Goal: Task Accomplishment & Management: Manage account settings

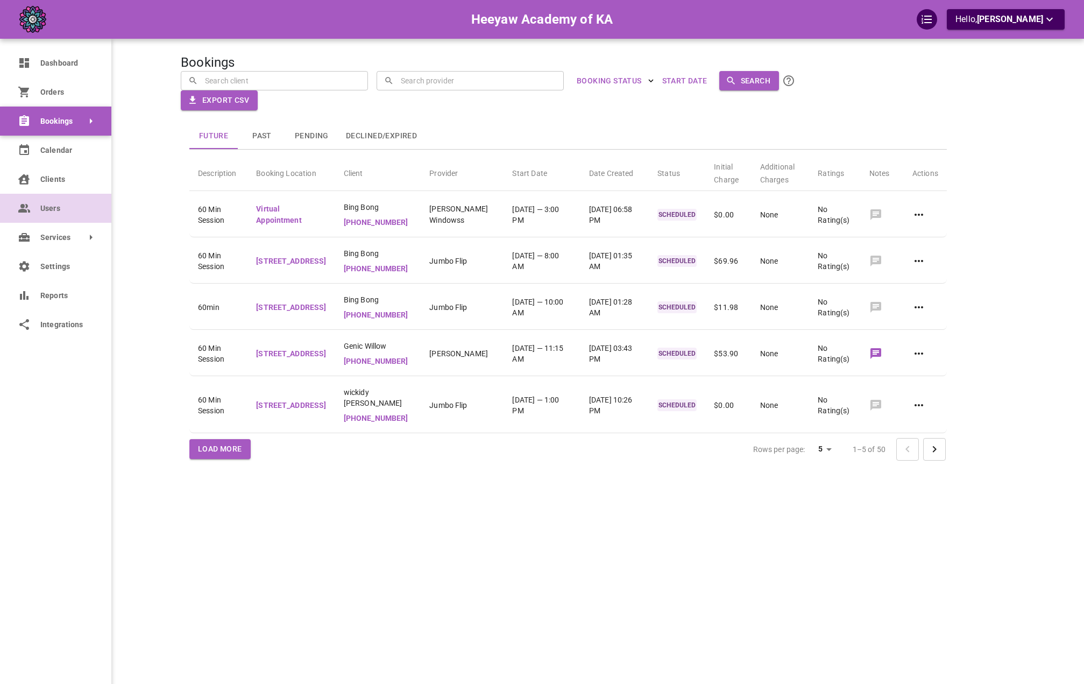
click at [42, 206] on span "Users" at bounding box center [67, 208] width 55 height 11
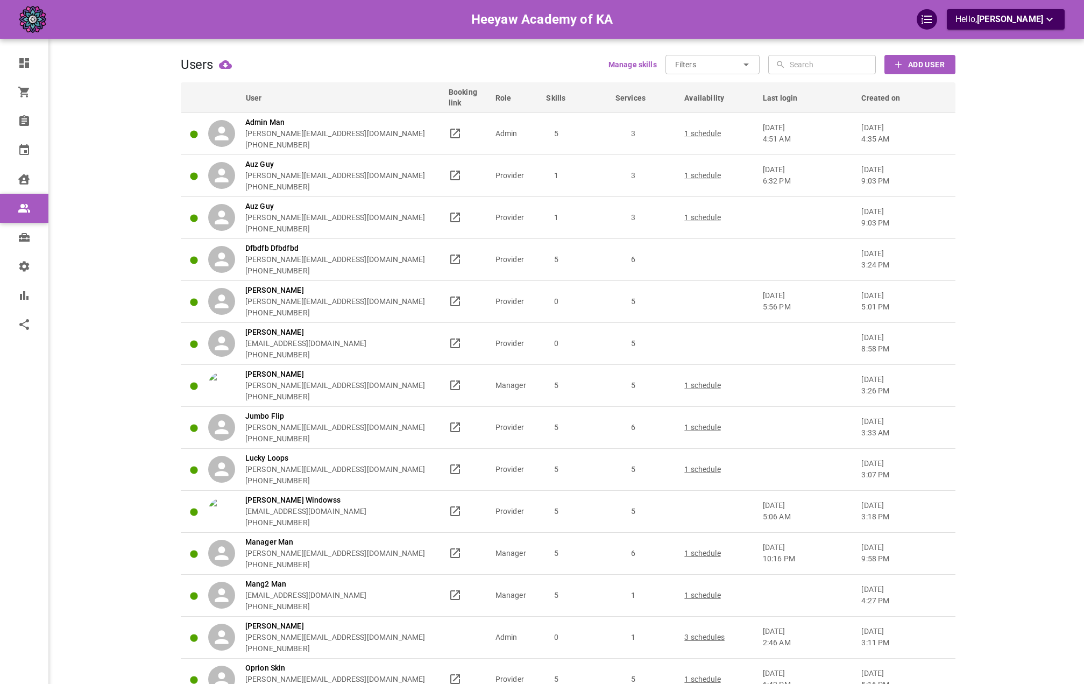
click at [157, 191] on div "Heeyaw Academy of KA Hello, Omar Tahir" at bounding box center [126, 611] width 109 height 1190
click at [893, 100] on span "Created on" at bounding box center [887, 98] width 53 height 11
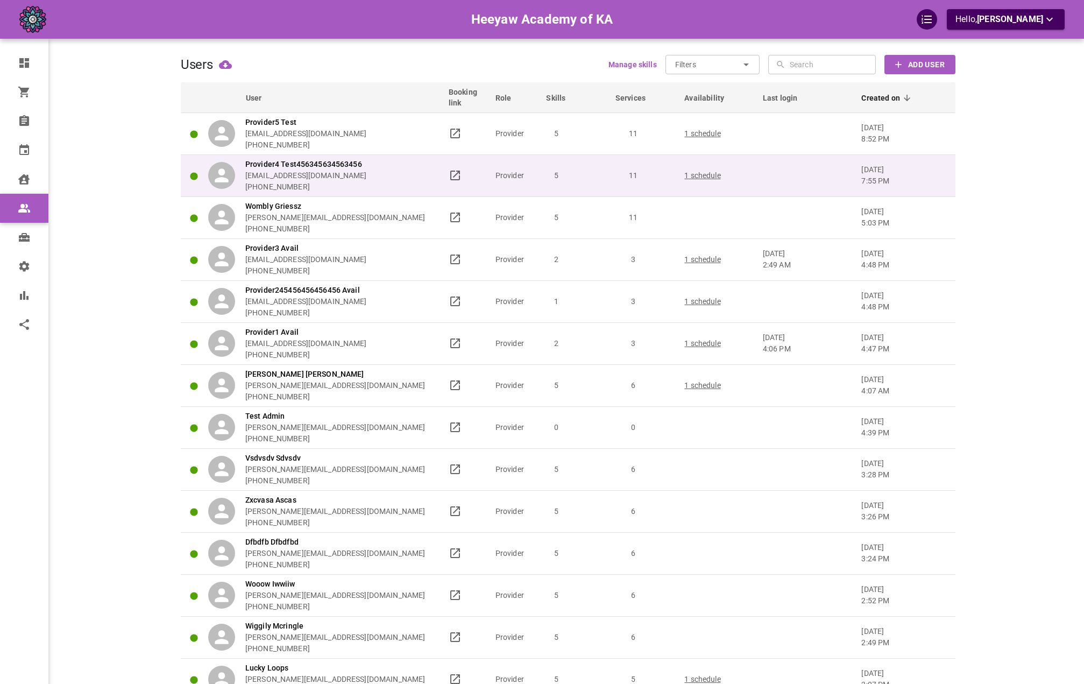
click at [415, 188] on div "Provider4 Test456345634563456 omar+heeyawpa4@gomarketbox.com +14168360759" at bounding box center [323, 176] width 231 height 34
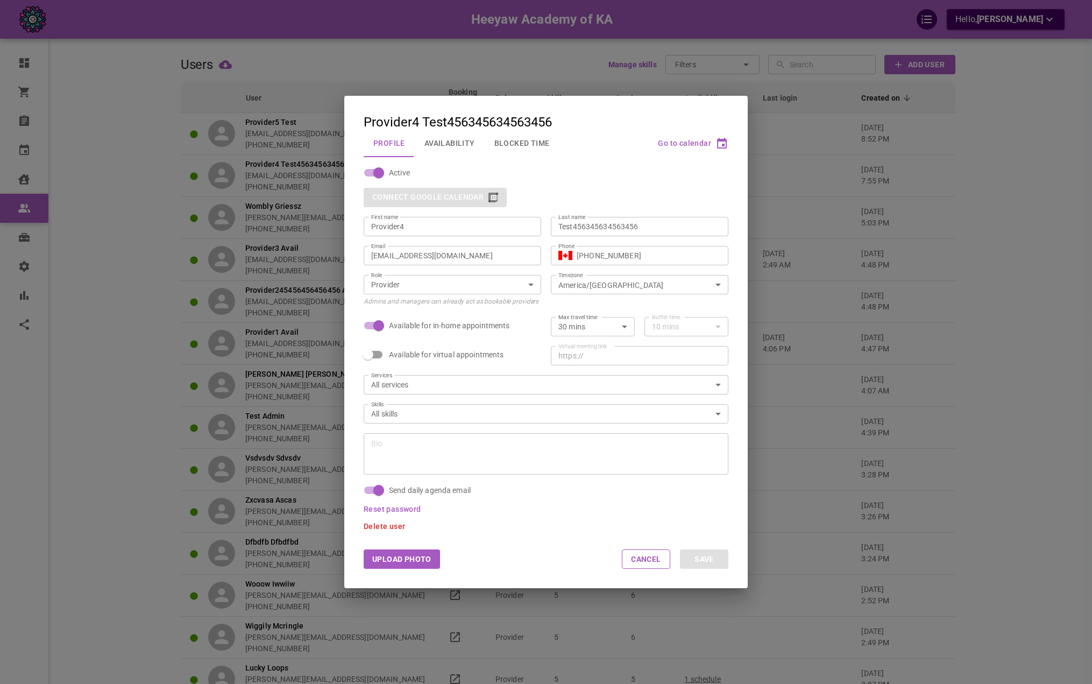
drag, startPoint x: 664, startPoint y: 232, endPoint x: 594, endPoint y: 228, distance: 70.6
click at [587, 231] on div "Test456345634563456 Last name" at bounding box center [640, 226] width 178 height 19
drag, startPoint x: 639, startPoint y: 223, endPoint x: 574, endPoint y: 226, distance: 64.6
click at [574, 226] on input "Test456345634563456" at bounding box center [639, 226] width 162 height 11
type input "Test4"
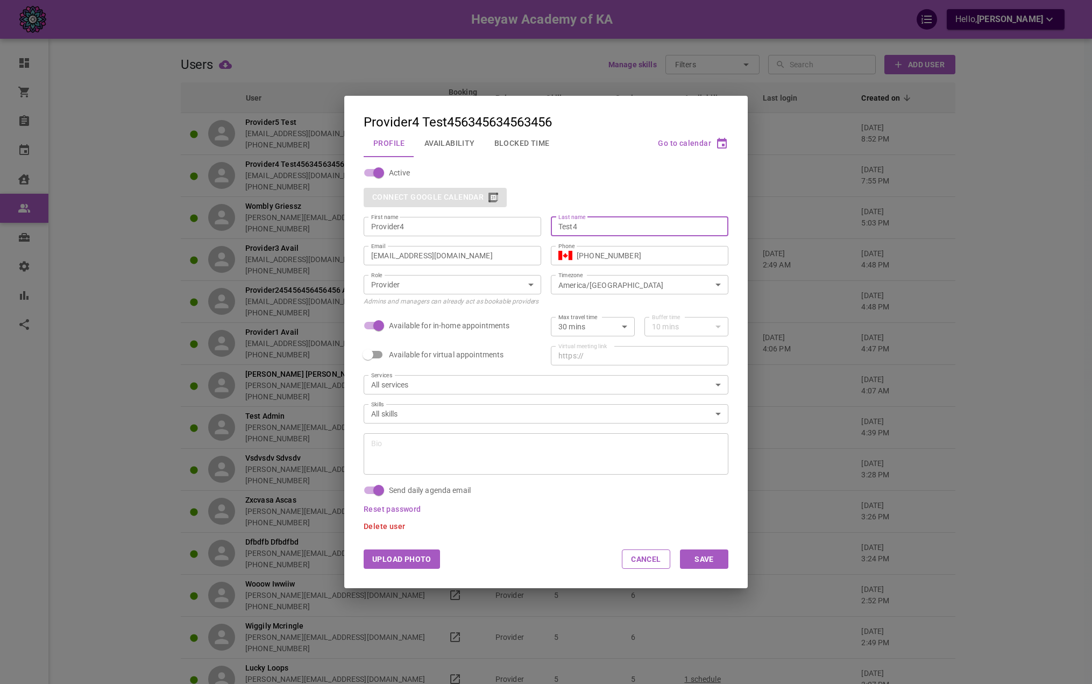
click at [727, 565] on button "Save" at bounding box center [704, 558] width 48 height 19
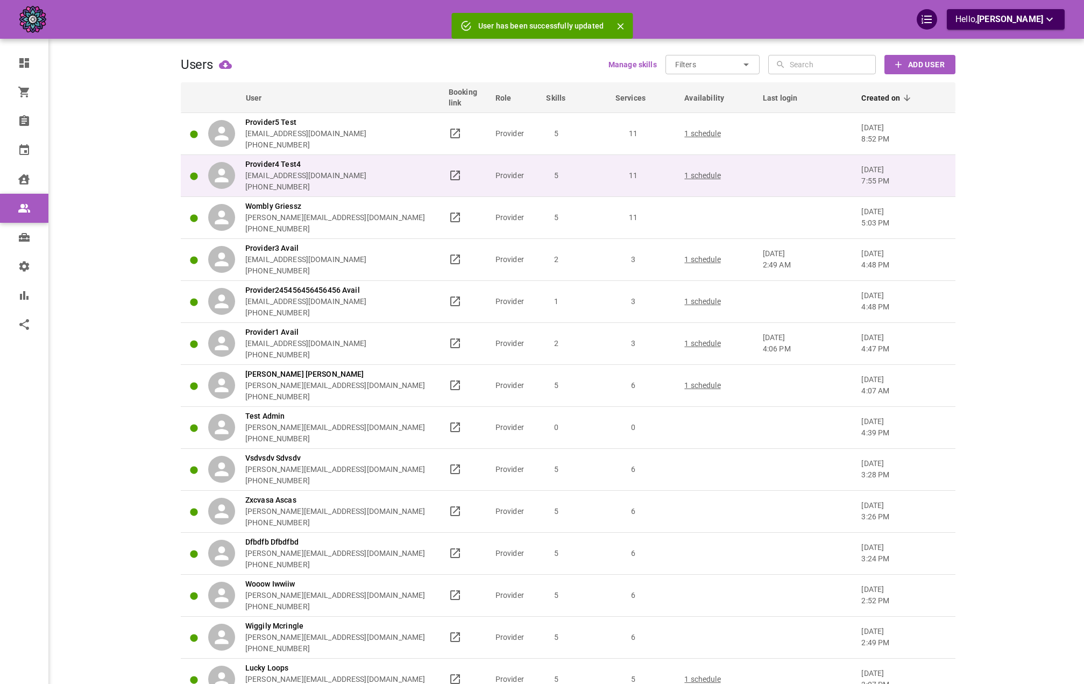
click at [412, 188] on div "Provider4 Test4 omar+heeyawpa4@gomarketbox.com +14168360759" at bounding box center [323, 176] width 231 height 34
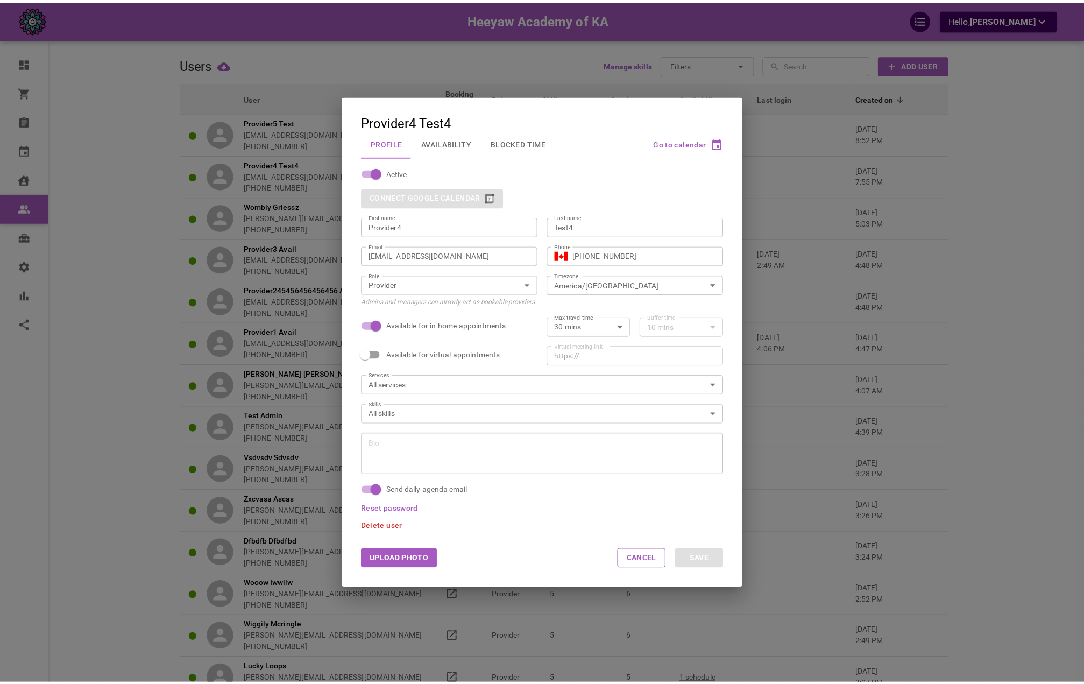
scroll to position [1, 0]
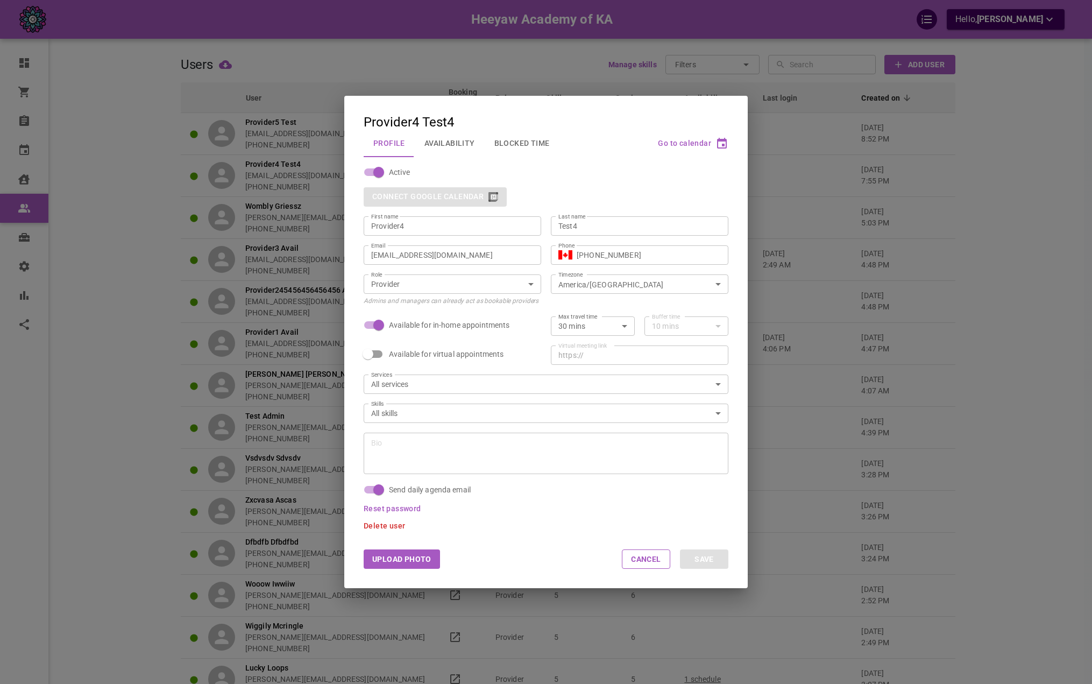
click at [409, 508] on span "Reset password" at bounding box center [393, 508] width 58 height 9
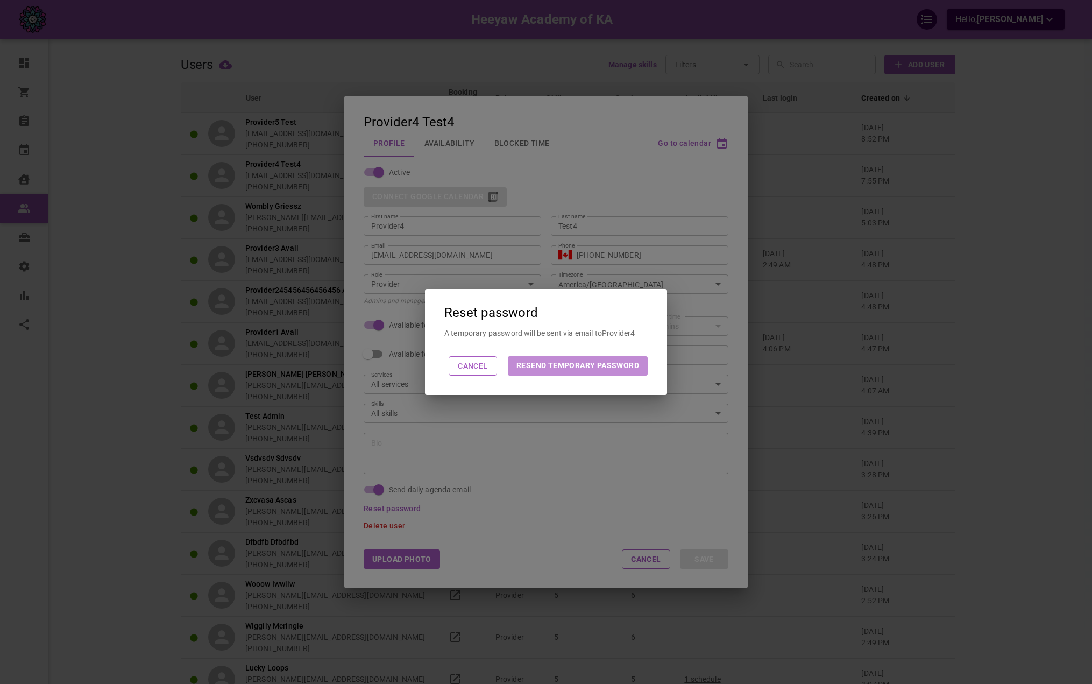
click at [529, 360] on button "Resend Temporary Password" at bounding box center [578, 365] width 140 height 19
drag, startPoint x: 494, startPoint y: 335, endPoint x: 486, endPoint y: 311, distance: 25.2
click at [486, 311] on p "Reset password" at bounding box center [491, 312] width 94 height 13
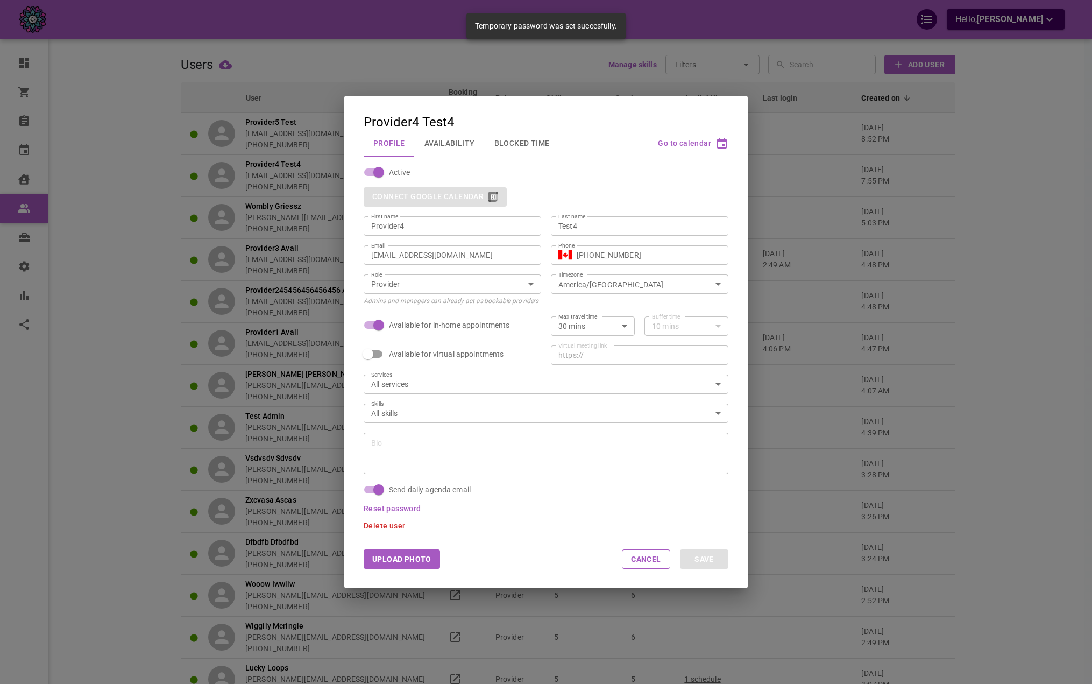
click at [472, 258] on input "[EMAIL_ADDRESS][DOMAIN_NAME]" at bounding box center [452, 255] width 162 height 11
click at [975, 325] on div "Provider4 Test4 Profile Availability Blocked Time Go to calendar Active Connect…" at bounding box center [546, 342] width 1092 height 684
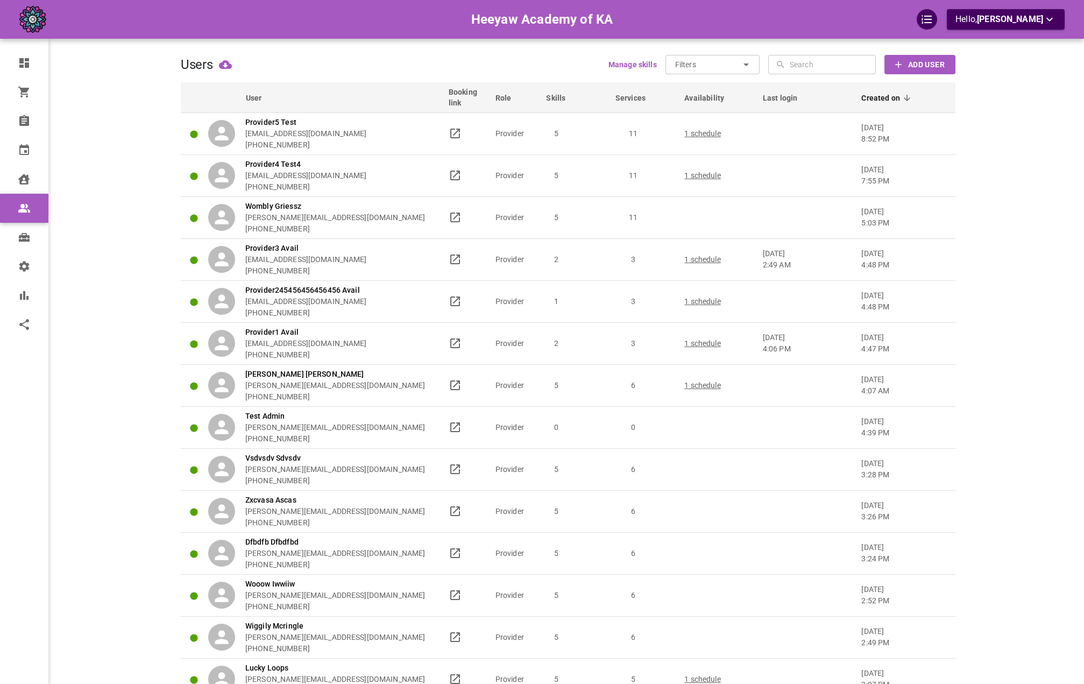
click at [995, 31] on div "Heeyaw Academy of KA Hello, Omar Tahir" at bounding box center [542, 19] width 1084 height 39
click at [998, 25] on p "Hello, Omar Tahir" at bounding box center [1005, 19] width 101 height 13
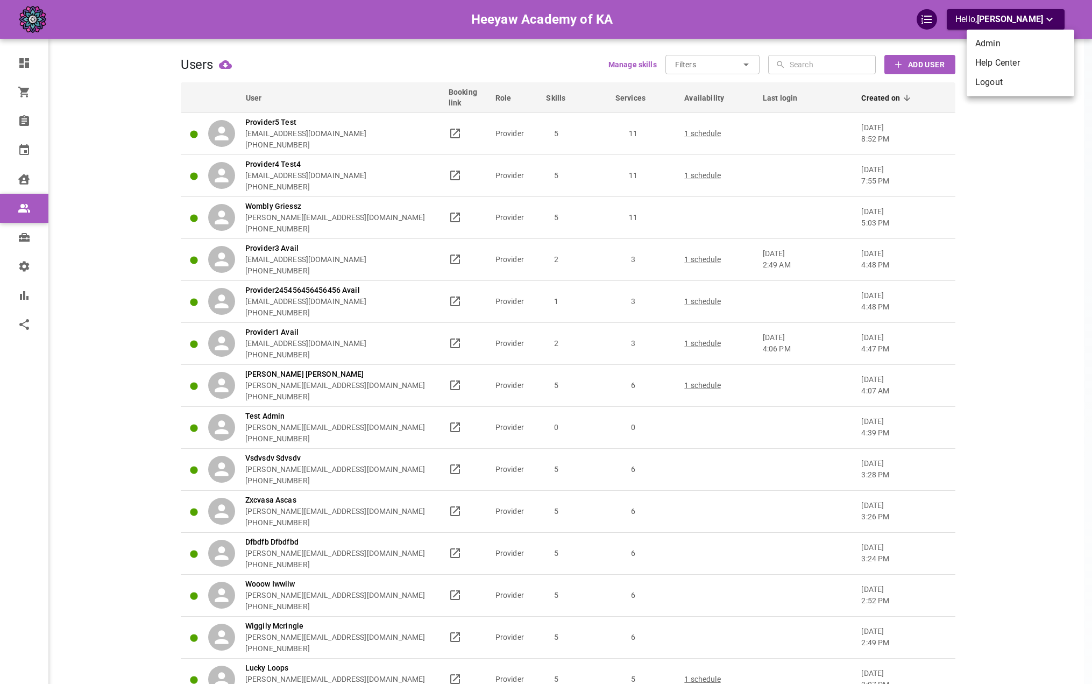
click at [1004, 87] on li "Logout" at bounding box center [1021, 82] width 108 height 19
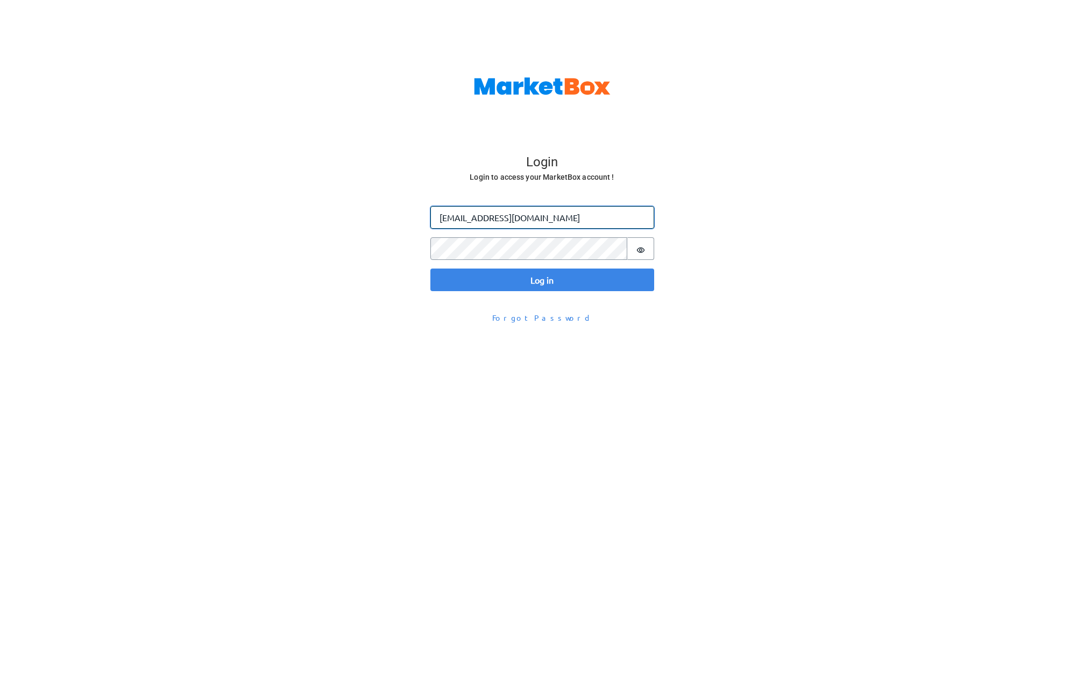
click at [497, 219] on input "[EMAIL_ADDRESS][DOMAIN_NAME]" at bounding box center [542, 217] width 224 height 23
click at [497, 219] on input "omar@gomarketbox.com" at bounding box center [542, 217] width 224 height 23
paste input "+heeyawpa4"
type input "omar+heeyawpa4@gomarketbox.com"
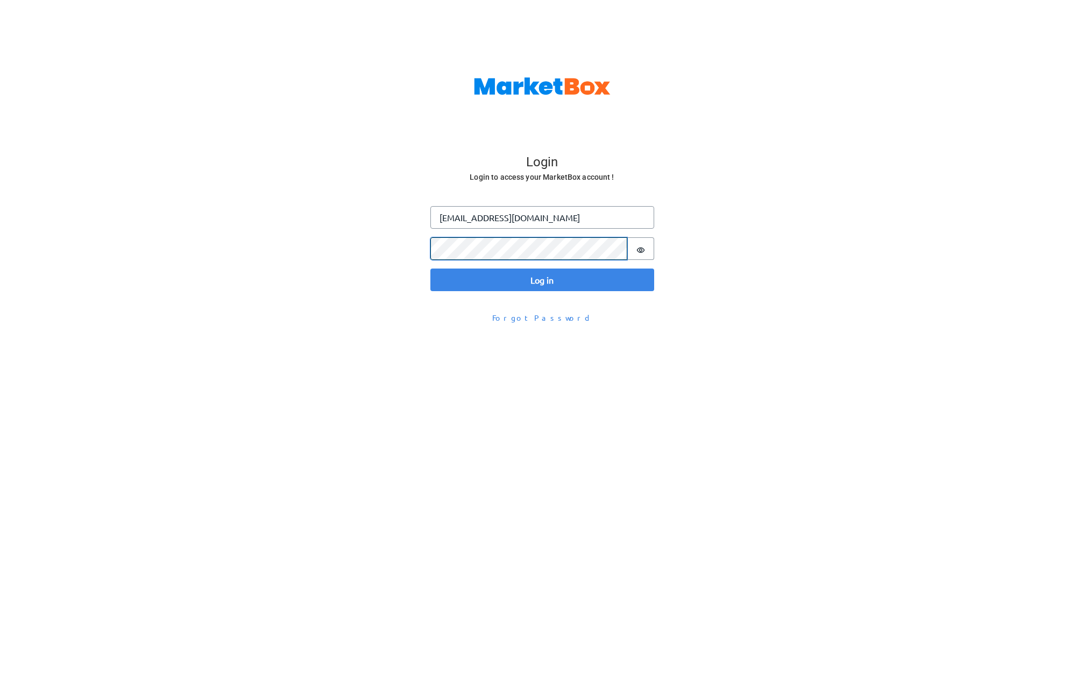
click at [430, 268] on button "Log in" at bounding box center [542, 279] width 224 height 23
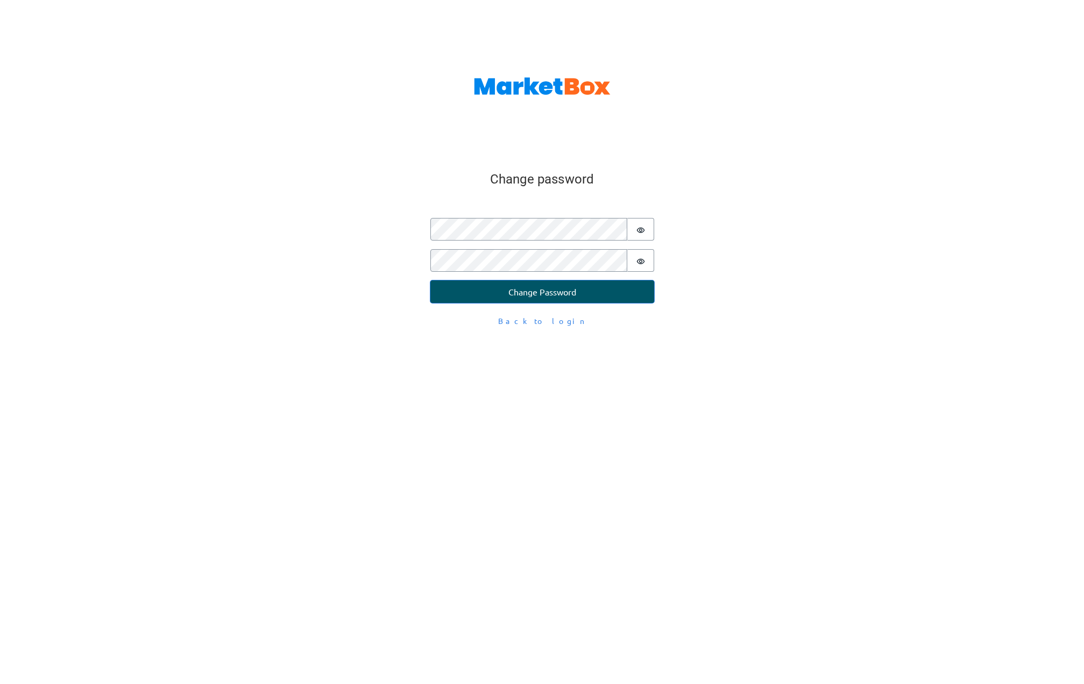
click at [600, 295] on button "Change Password" at bounding box center [542, 291] width 224 height 23
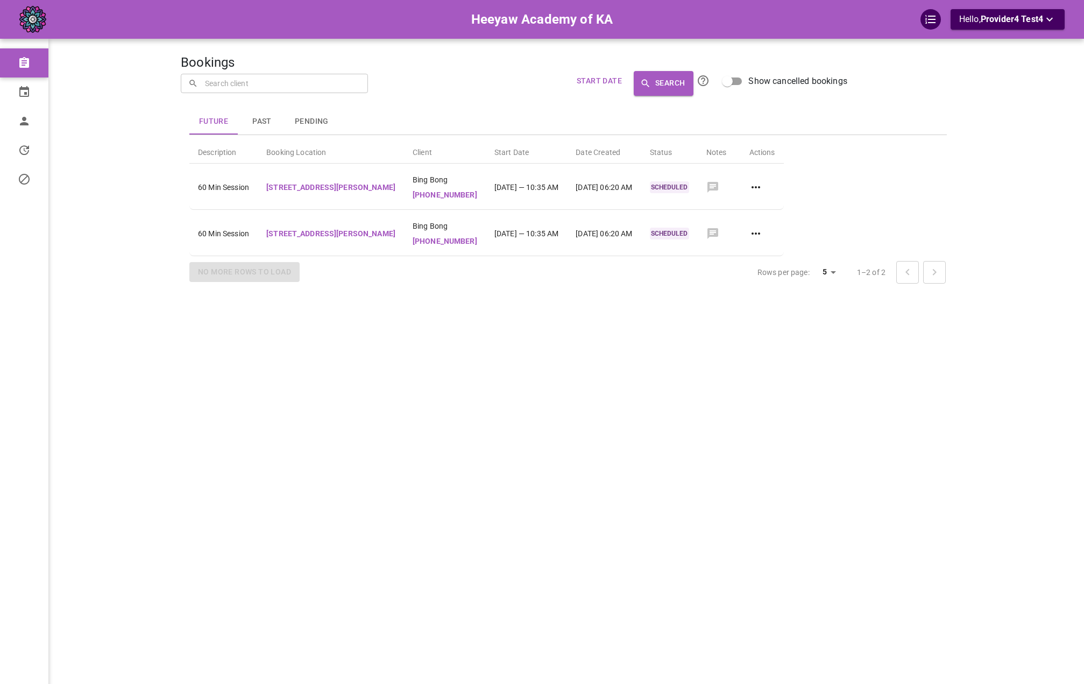
click at [593, 317] on div "Bookings ​ ​ Start Date Search Show cancelled bookings Future Past Pending Desc…" at bounding box center [568, 358] width 775 height 684
click at [39, 118] on link "Profile" at bounding box center [52, 121] width 105 height 29
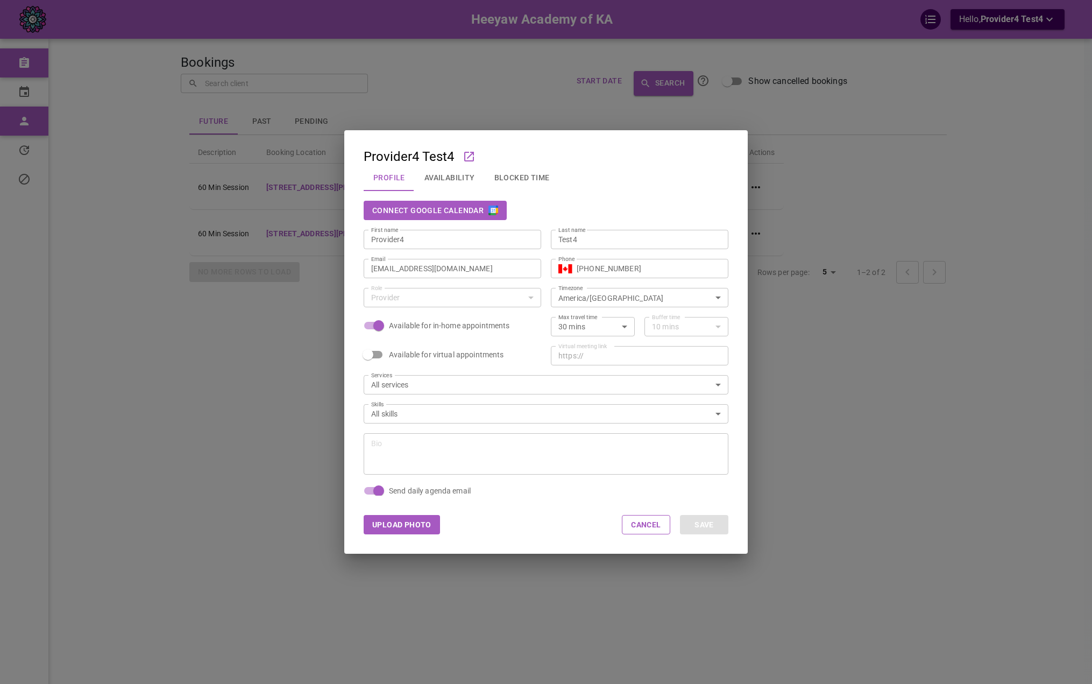
click at [616, 218] on div "Connect Google Calendar" at bounding box center [546, 210] width 365 height 19
click at [469, 209] on button "Connect Google Calendar" at bounding box center [435, 210] width 143 height 19
click at [430, 186] on button "Availability" at bounding box center [450, 178] width 70 height 28
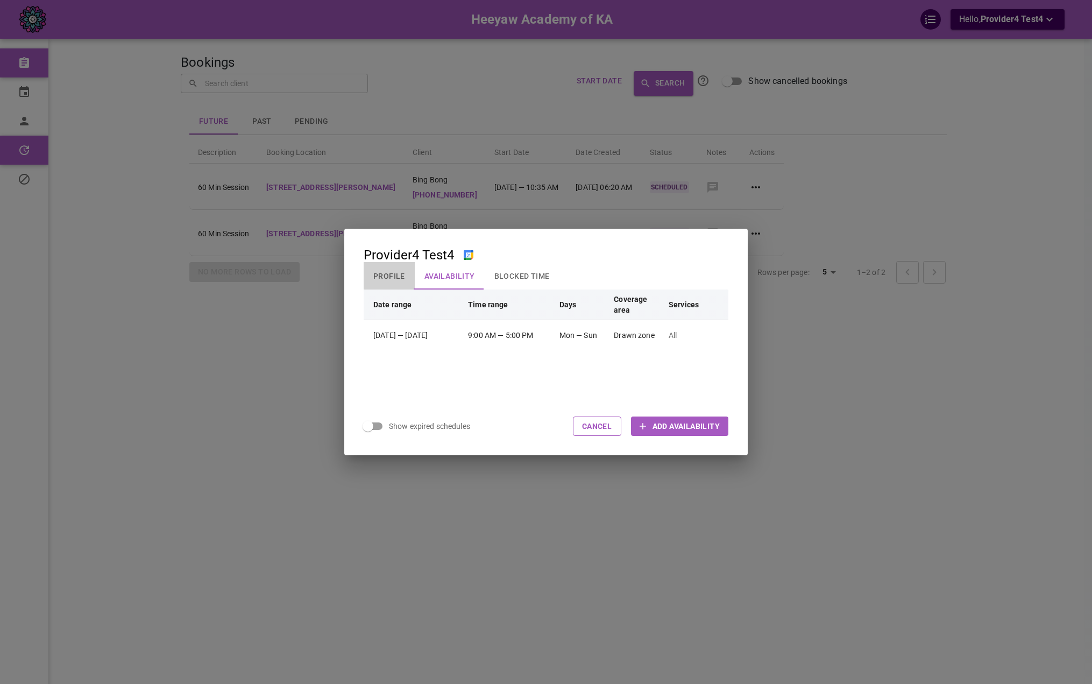
click at [386, 275] on button "Profile" at bounding box center [389, 276] width 51 height 28
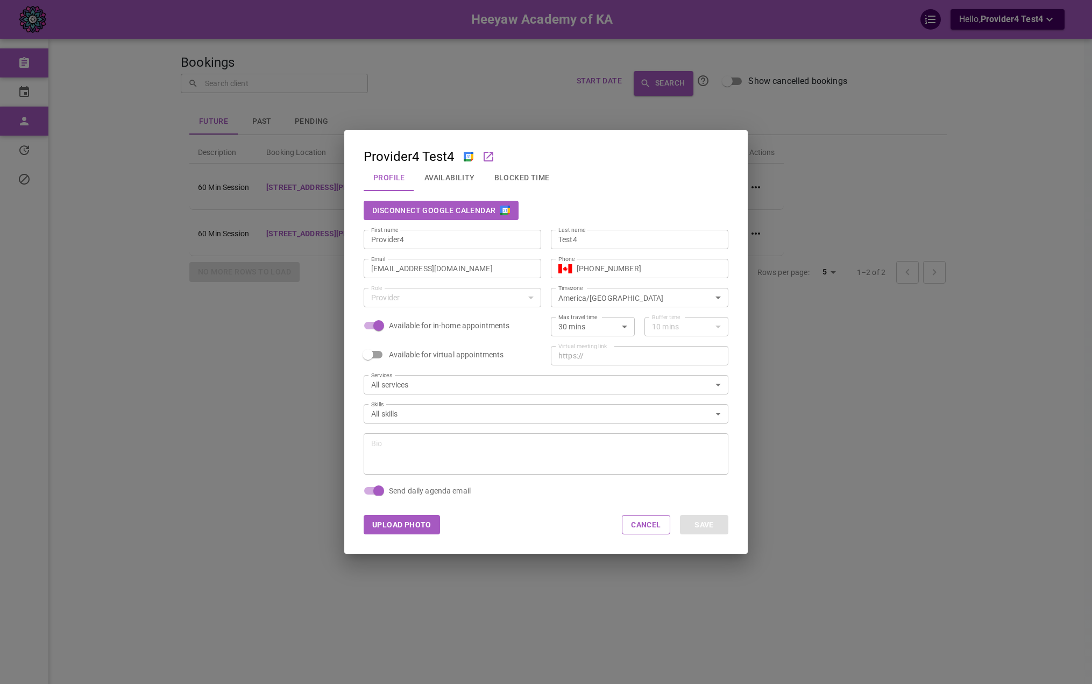
click at [306, 240] on div "Provider4 Test4 Profile Availability Blocked Time Disconnect Google Calendar Fi…" at bounding box center [546, 342] width 1092 height 684
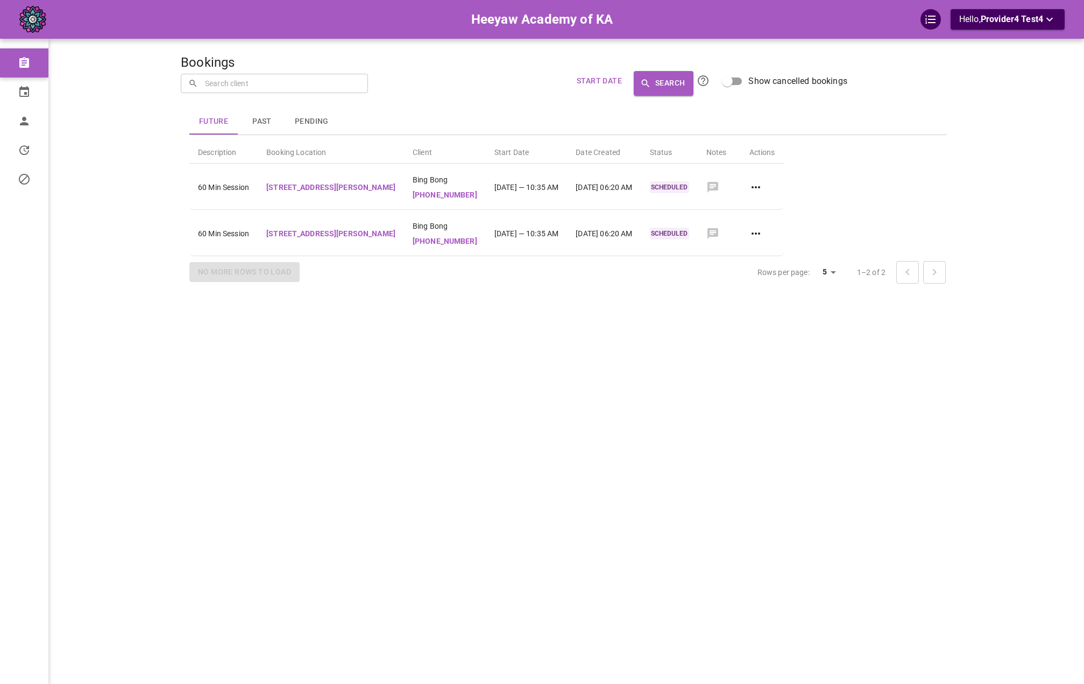
click at [173, 217] on div "Future Past Pending Description Booking Location Client Start Date Date Created…" at bounding box center [547, 176] width 818 height 246
click at [26, 101] on link "Calendar" at bounding box center [52, 91] width 105 height 29
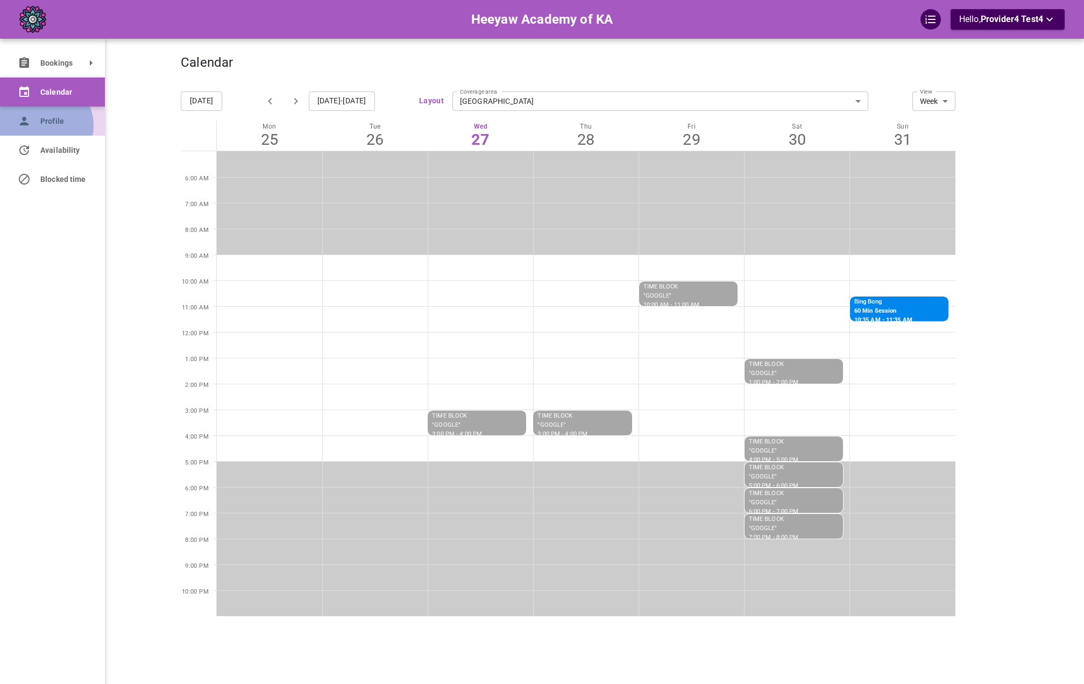
click at [44, 125] on span "Profile" at bounding box center [64, 121] width 48 height 11
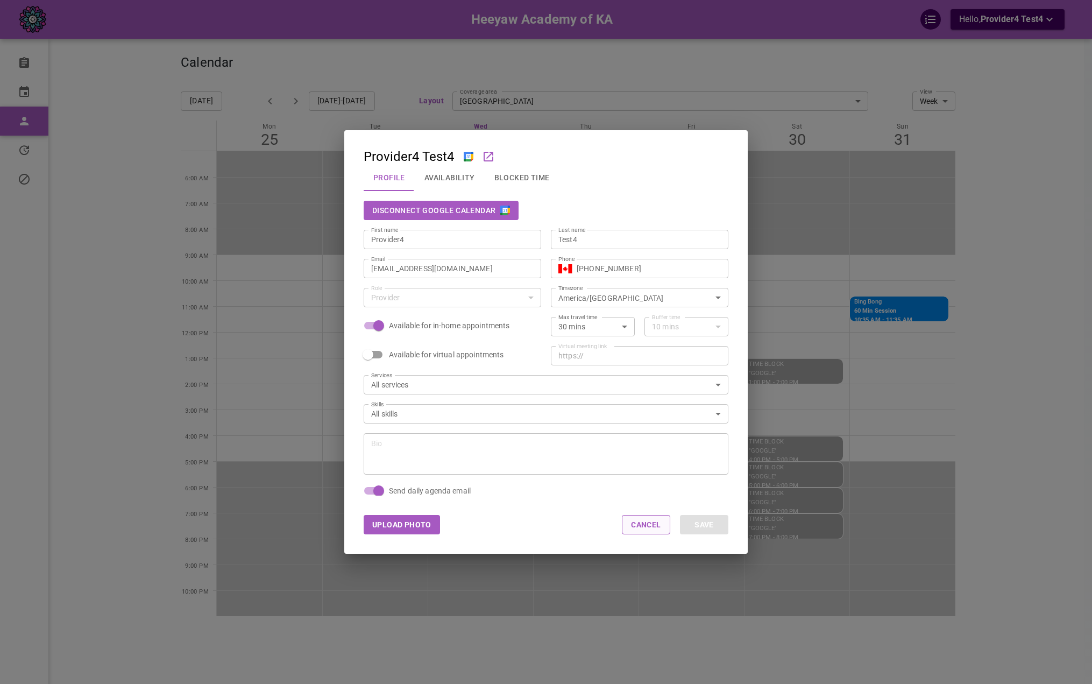
click at [638, 520] on button "Cancel" at bounding box center [646, 524] width 48 height 19
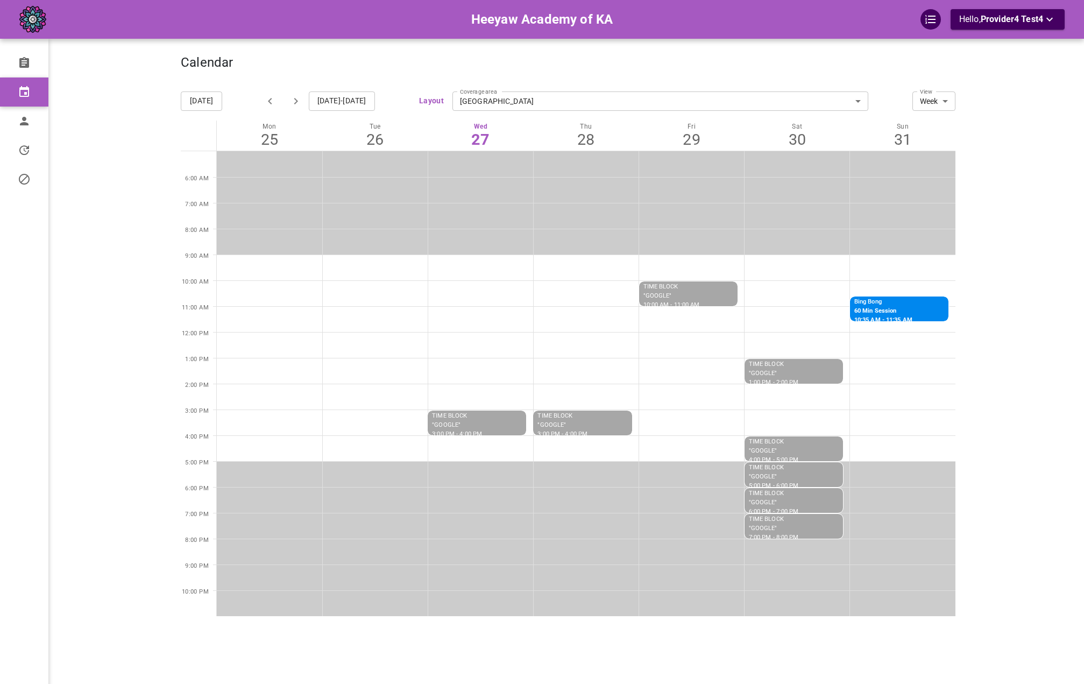
click at [880, 310] on p "60 Min Session" at bounding box center [904, 311] width 101 height 9
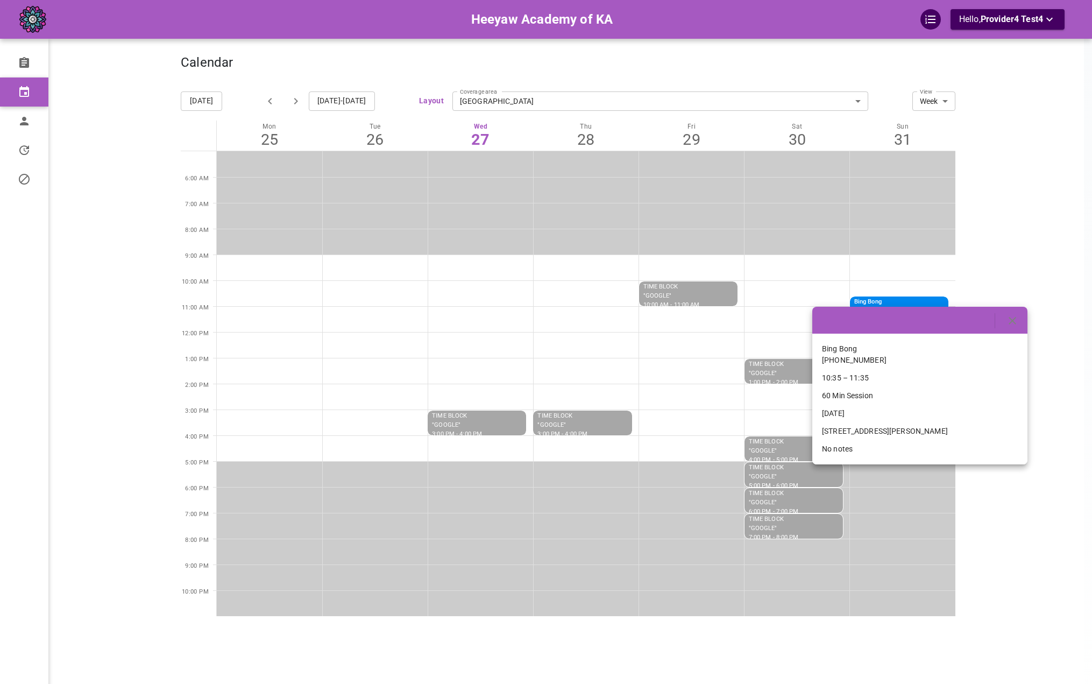
click at [1031, 276] on div at bounding box center [546, 342] width 1092 height 684
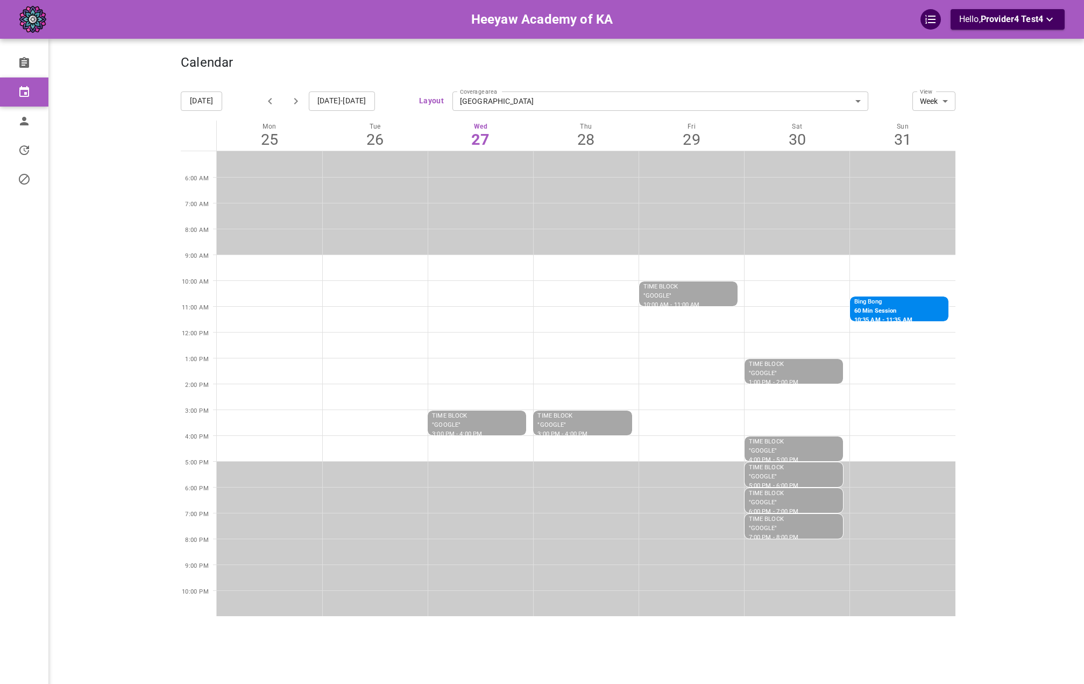
click at [791, 363] on p "TIME BLOCK "GOOGLE" 1:00 PM - 2:00 PM" at bounding box center [774, 373] width 50 height 27
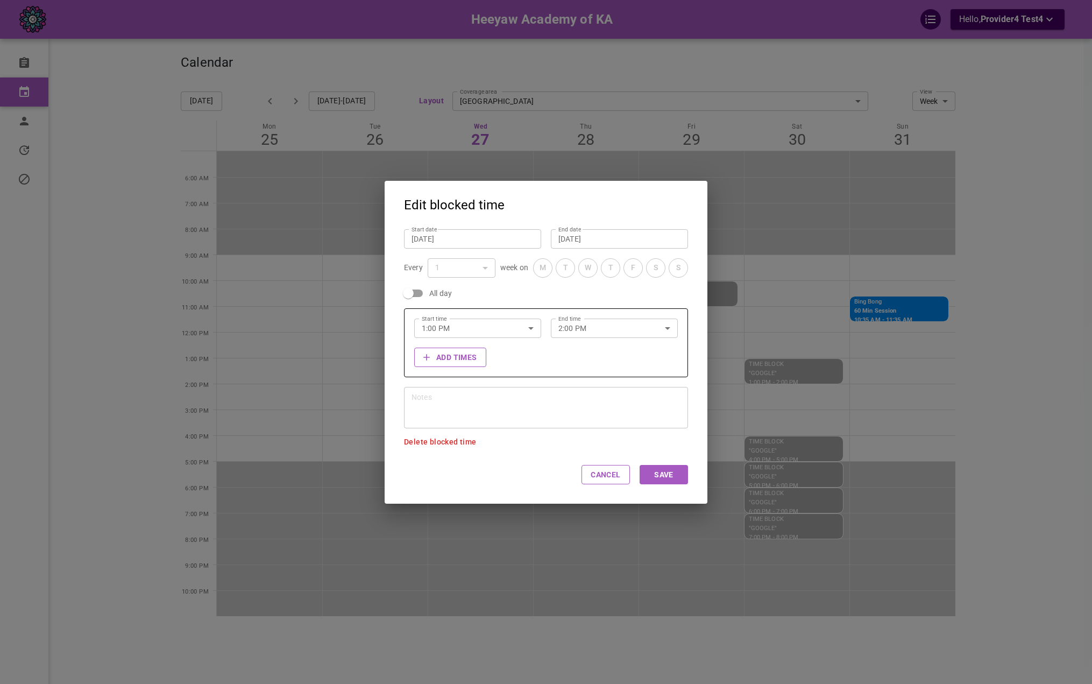
click at [201, 213] on div "Edit blocked time Start date [DATE] Start date End date [DATE] End date Every 1…" at bounding box center [546, 342] width 1092 height 684
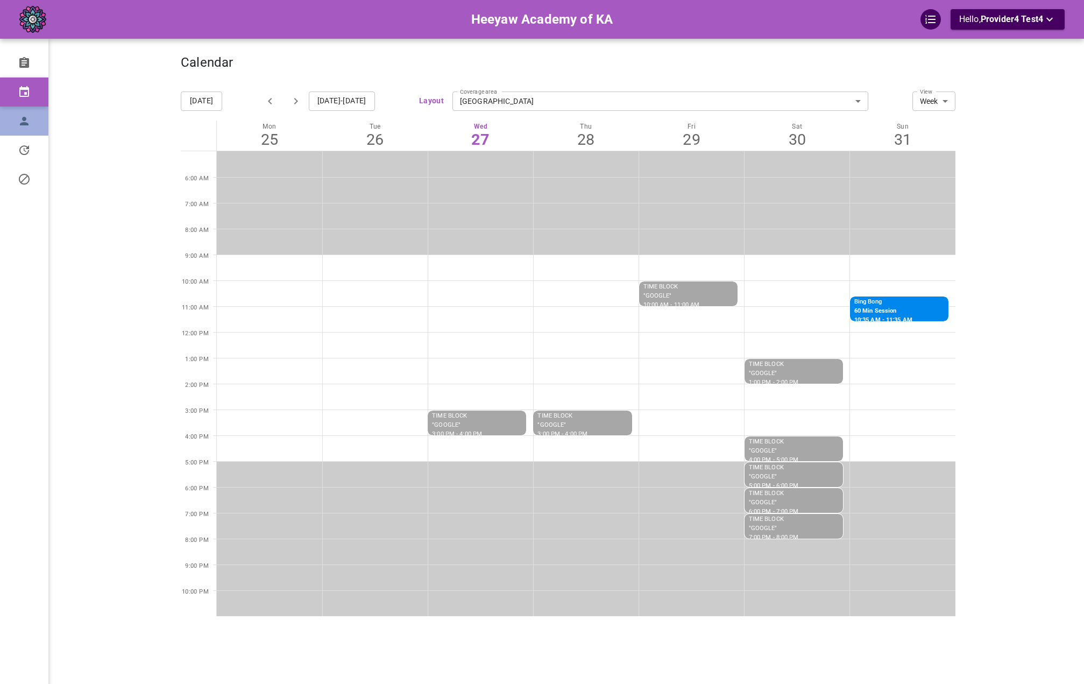
click at [34, 118] on link "Profile" at bounding box center [24, 121] width 48 height 29
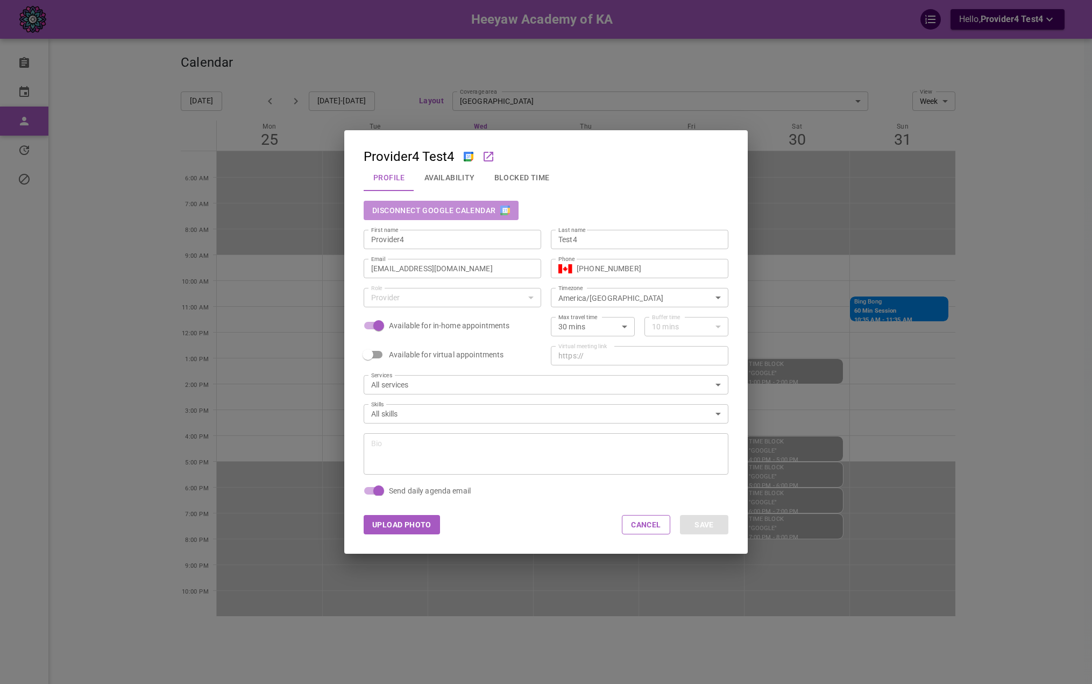
click at [479, 208] on button "Disconnect Google Calendar" at bounding box center [441, 210] width 155 height 19
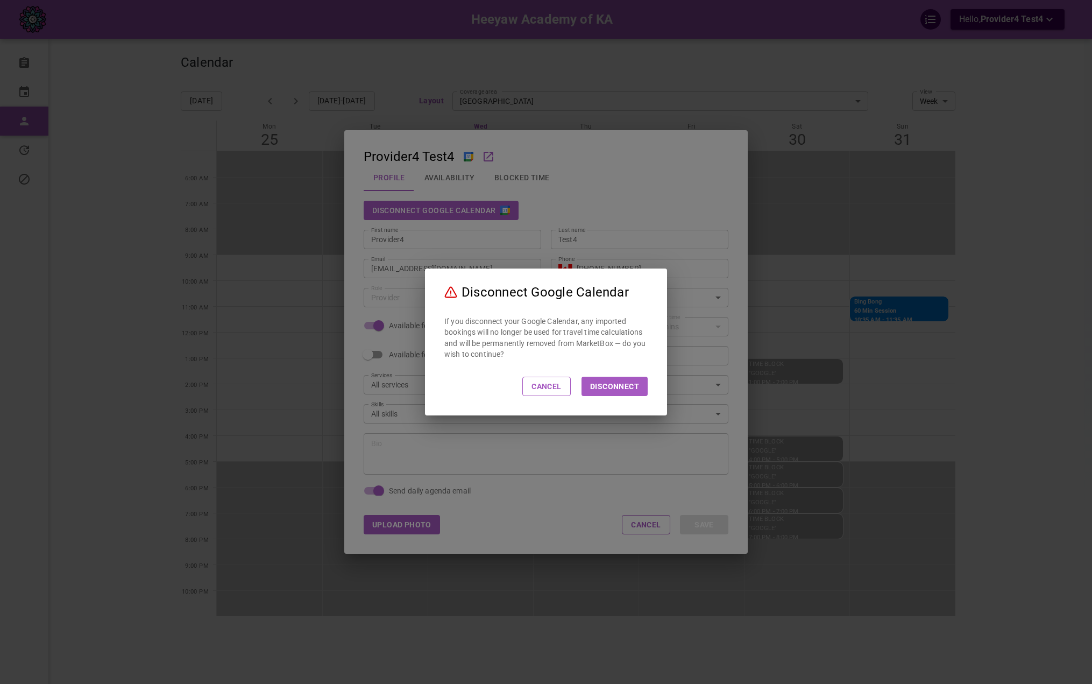
click at [618, 388] on button "Disconnect" at bounding box center [614, 386] width 66 height 19
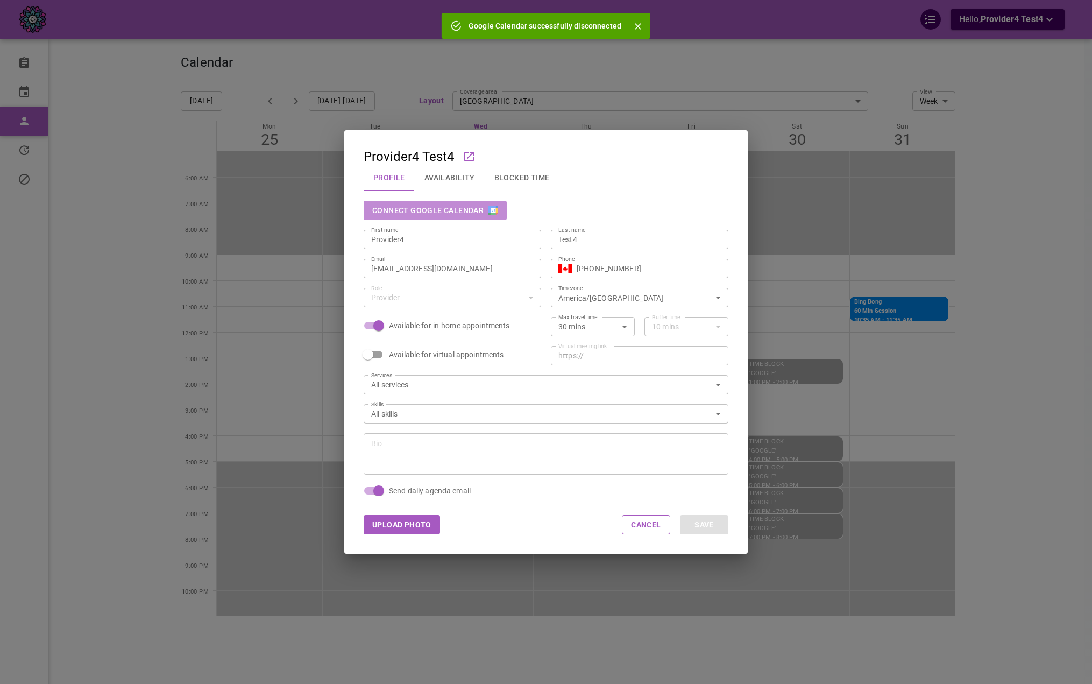
click at [431, 209] on button "Connect Google Calendar" at bounding box center [435, 210] width 143 height 19
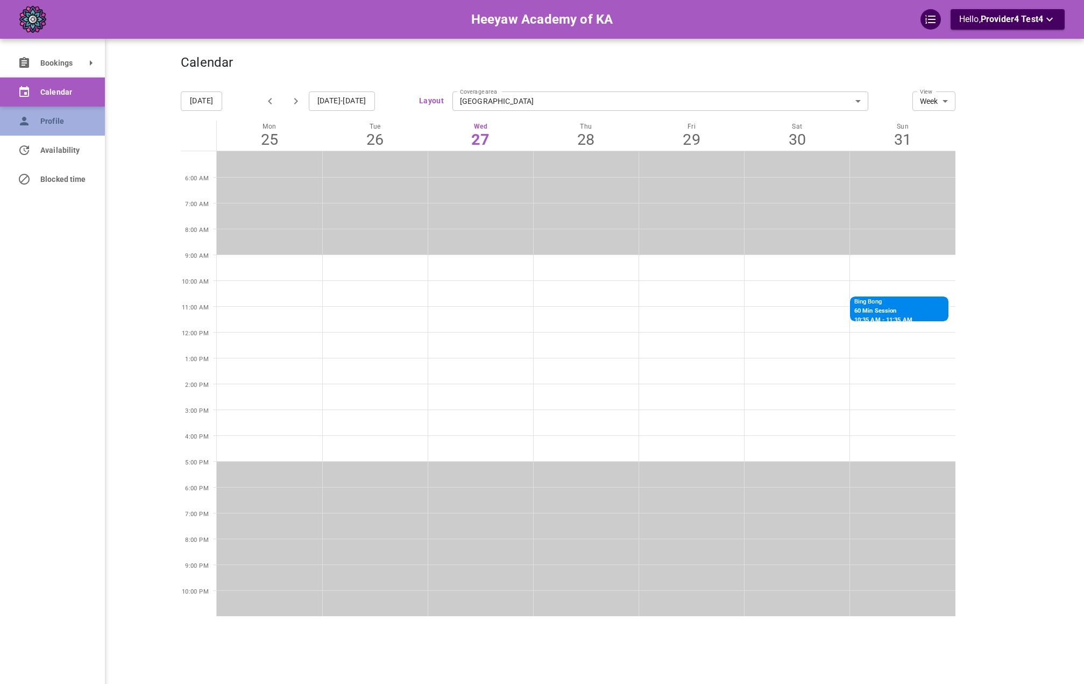
click at [35, 122] on link "Profile" at bounding box center [52, 121] width 105 height 29
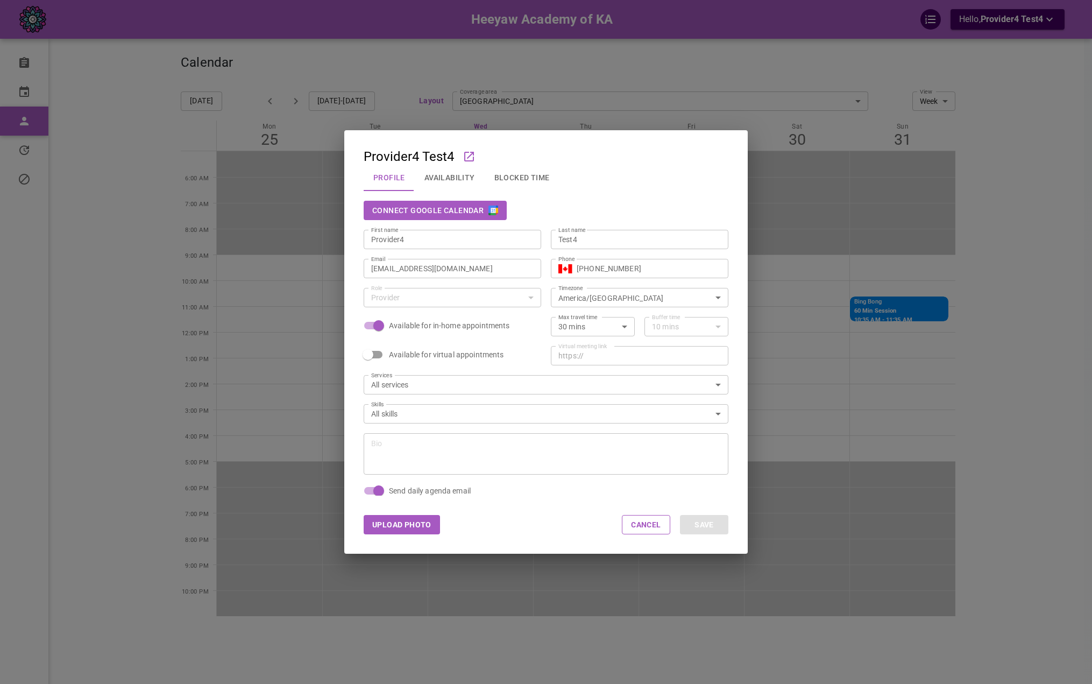
click at [464, 211] on button "Connect Google Calendar" at bounding box center [435, 210] width 143 height 19
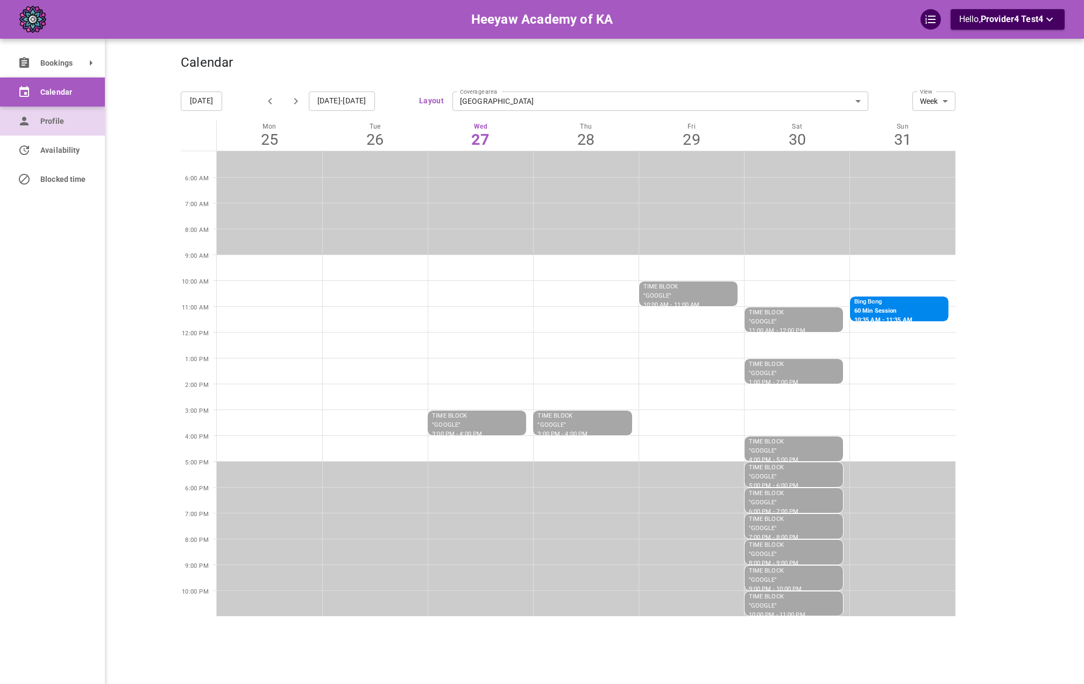
click at [34, 124] on link "Profile" at bounding box center [52, 121] width 105 height 29
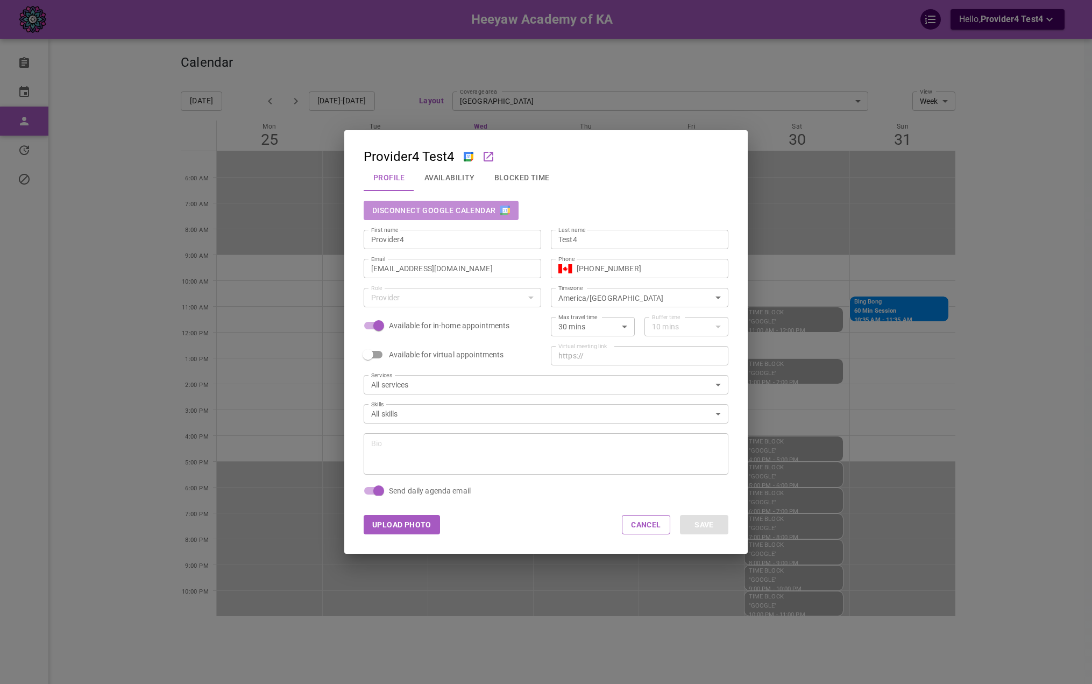
click at [442, 212] on button "Disconnect Google Calendar" at bounding box center [441, 210] width 155 height 19
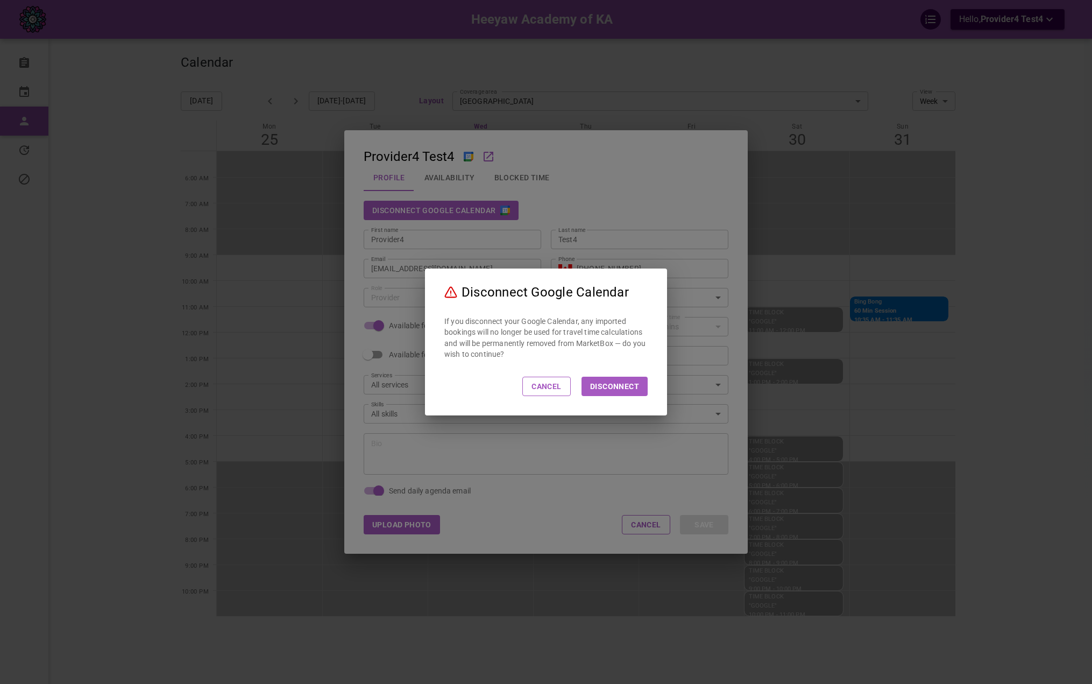
click at [628, 395] on button "Disconnect" at bounding box center [614, 386] width 66 height 19
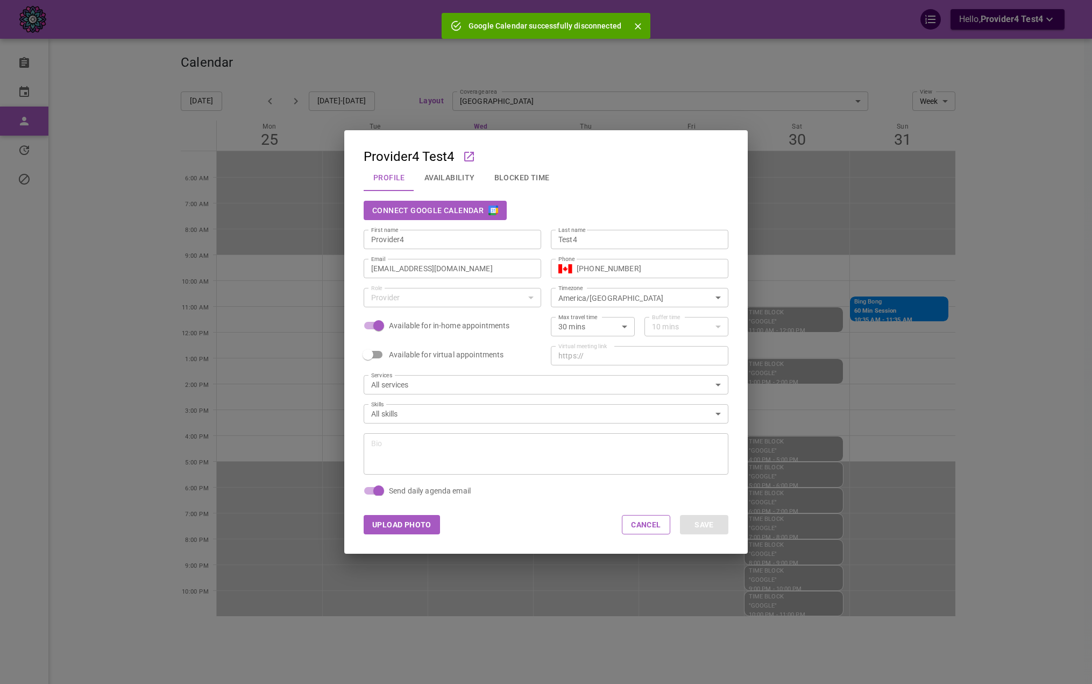
click at [490, 267] on input "[EMAIL_ADDRESS][DOMAIN_NAME]" at bounding box center [452, 268] width 162 height 11
click at [913, 207] on div "Provider4 Test4 Profile Availability Blocked Time Connect Google Calendar First…" at bounding box center [546, 342] width 1092 height 684
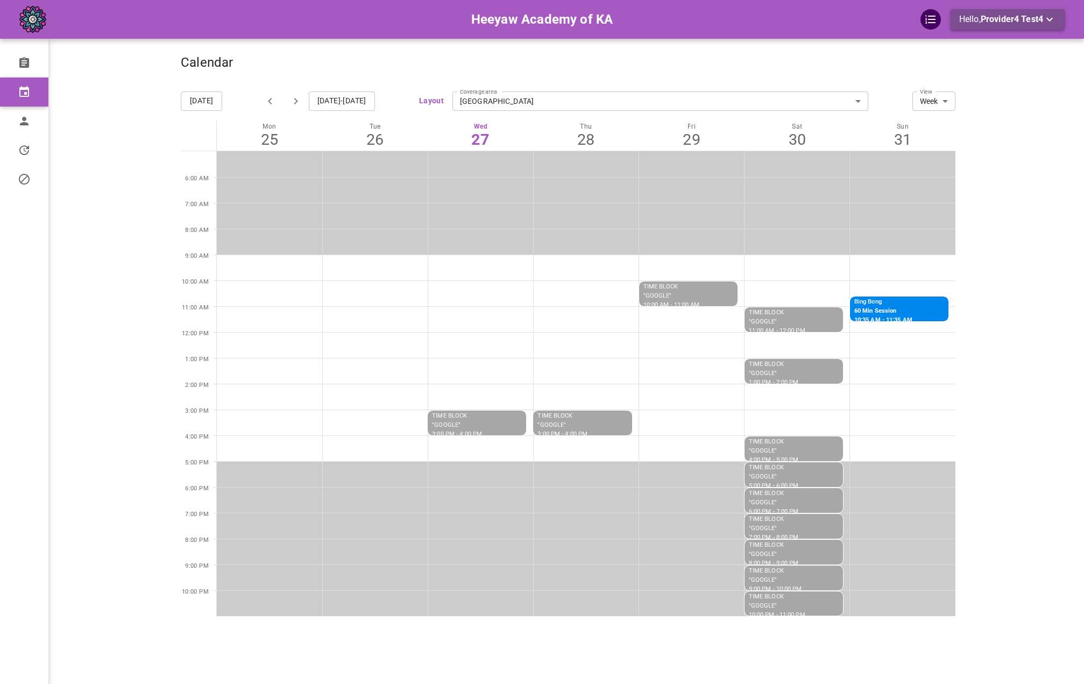
click at [1011, 24] on span "Provider4 Test4" at bounding box center [1012, 19] width 62 height 10
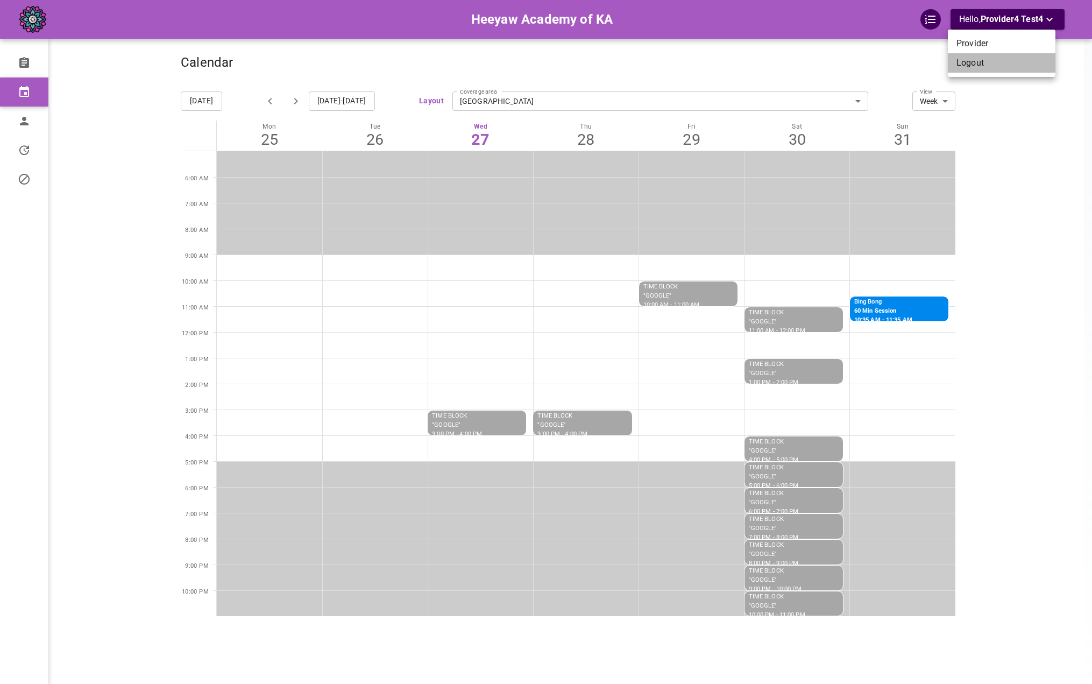
click at [979, 61] on li "Logout" at bounding box center [1002, 62] width 108 height 19
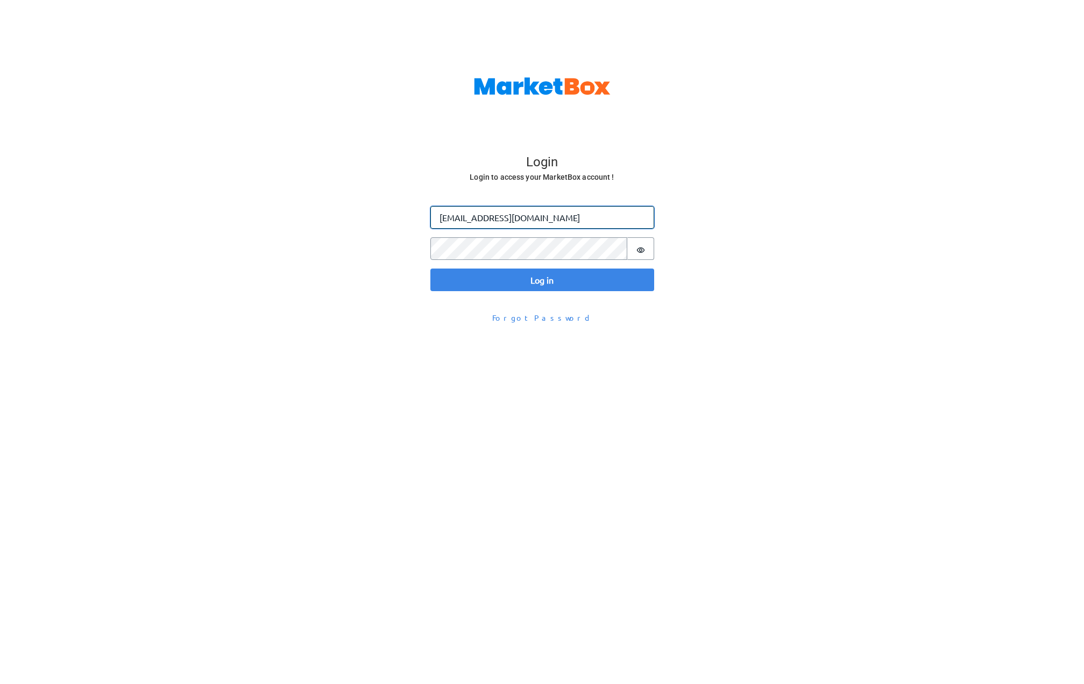
click at [481, 226] on input "omar@gomarketbox.com" at bounding box center [542, 217] width 224 height 23
paste input "+heeyawpa4"
click at [508, 219] on input "[EMAIL_ADDRESS][DOMAIN_NAME]" at bounding box center [542, 217] width 224 height 23
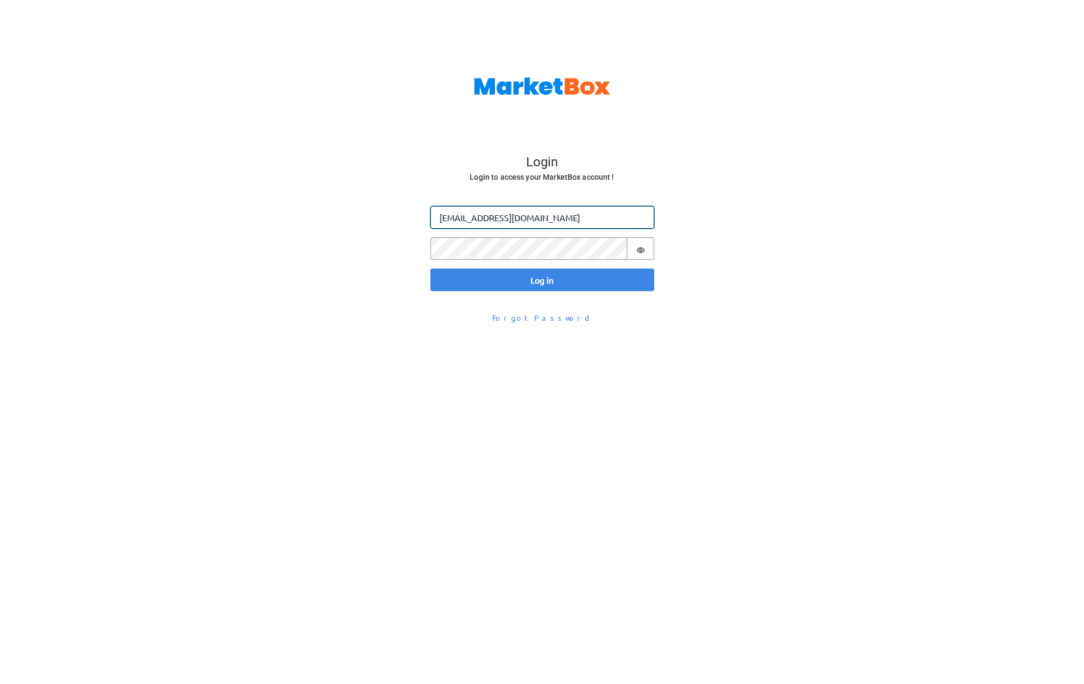
type input "omar+heeyawpa3@gomarketbox.com"
click at [430, 268] on button "Log in" at bounding box center [542, 279] width 224 height 23
